Goal: Find contact information: Find contact information

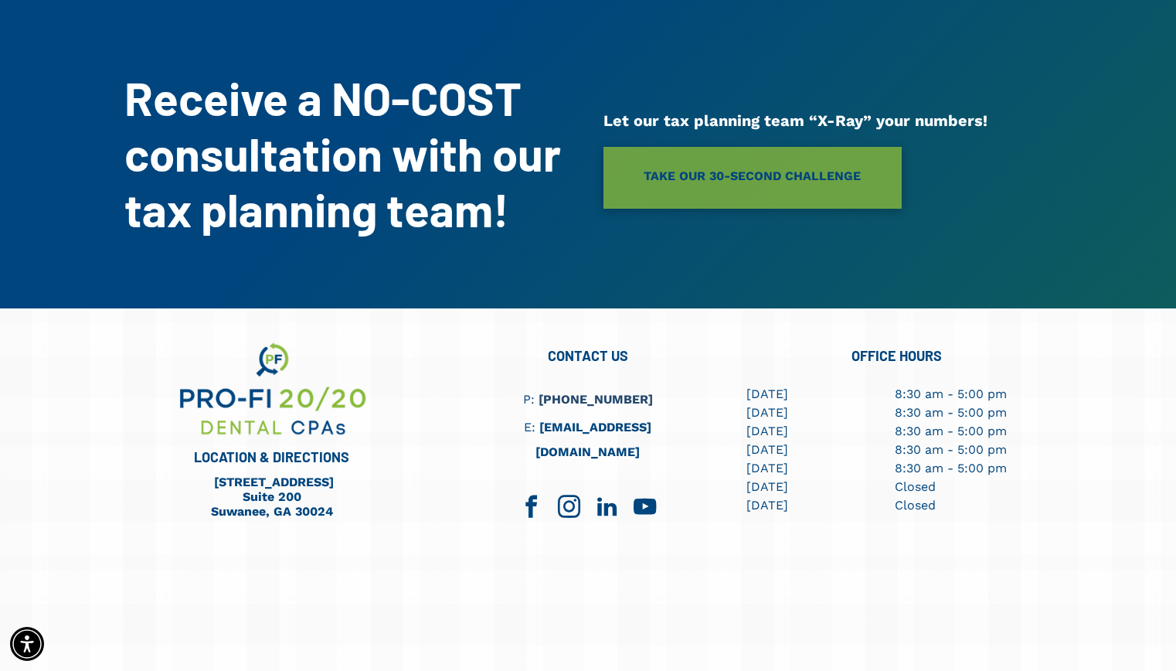
scroll to position [4177, 0]
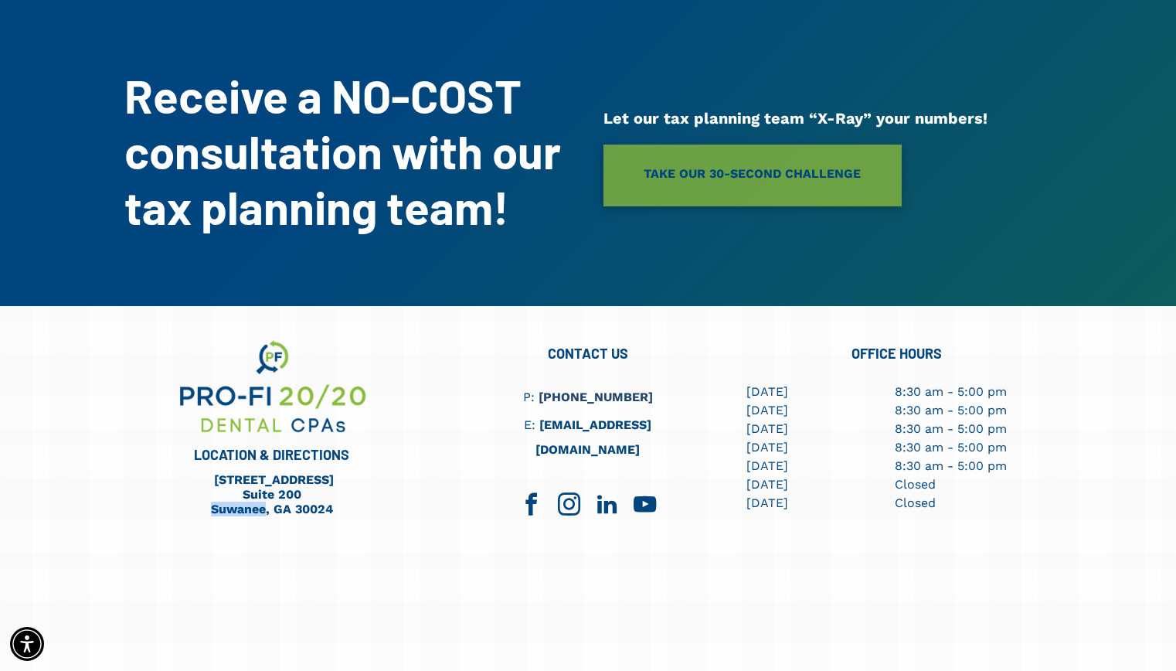
drag, startPoint x: 201, startPoint y: 422, endPoint x: 263, endPoint y: 420, distance: 62.6
click at [263, 501] on h6 "Suwanee, GA 30024" at bounding box center [272, 508] width 201 height 15
copy link "Suwanee"
